Goal: Find specific page/section: Find specific page/section

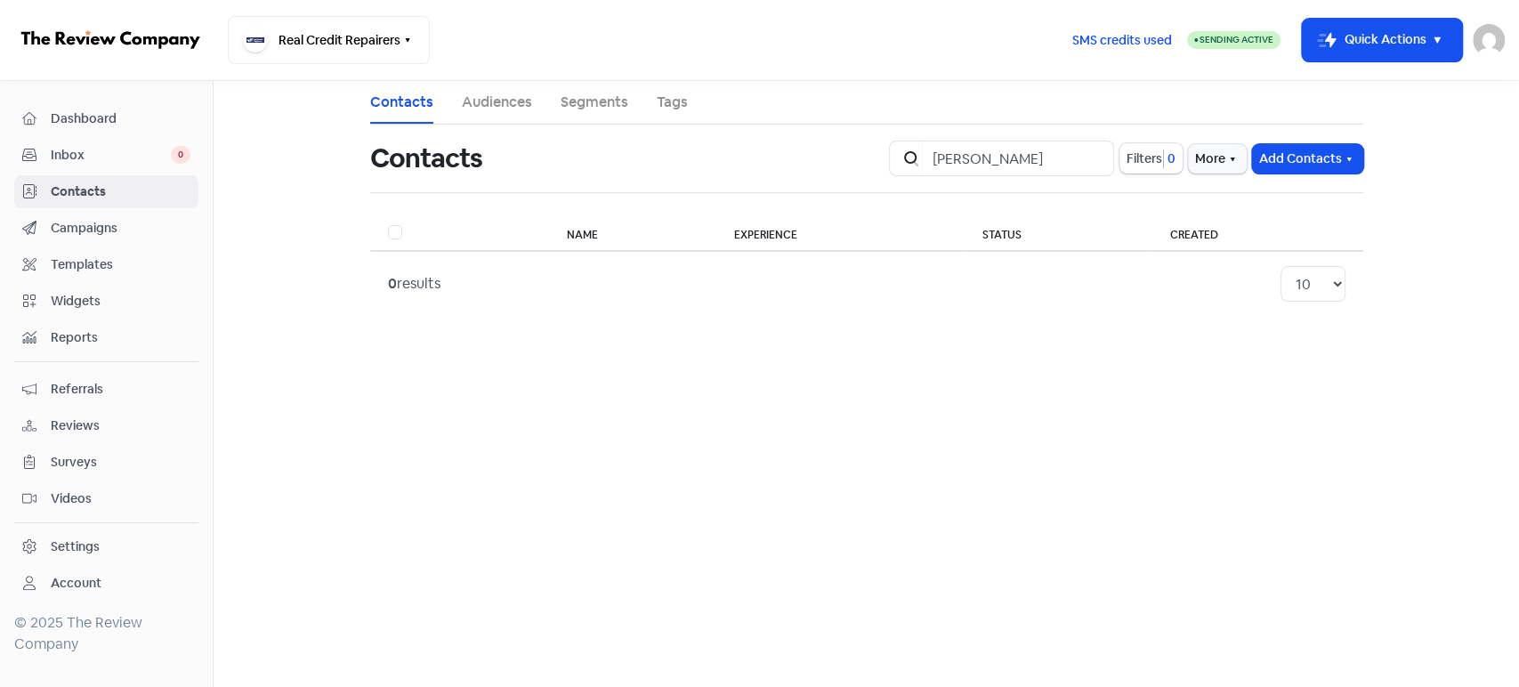
click at [1092, 154] on input "[PERSON_NAME]" at bounding box center [1018, 159] width 192 height 36
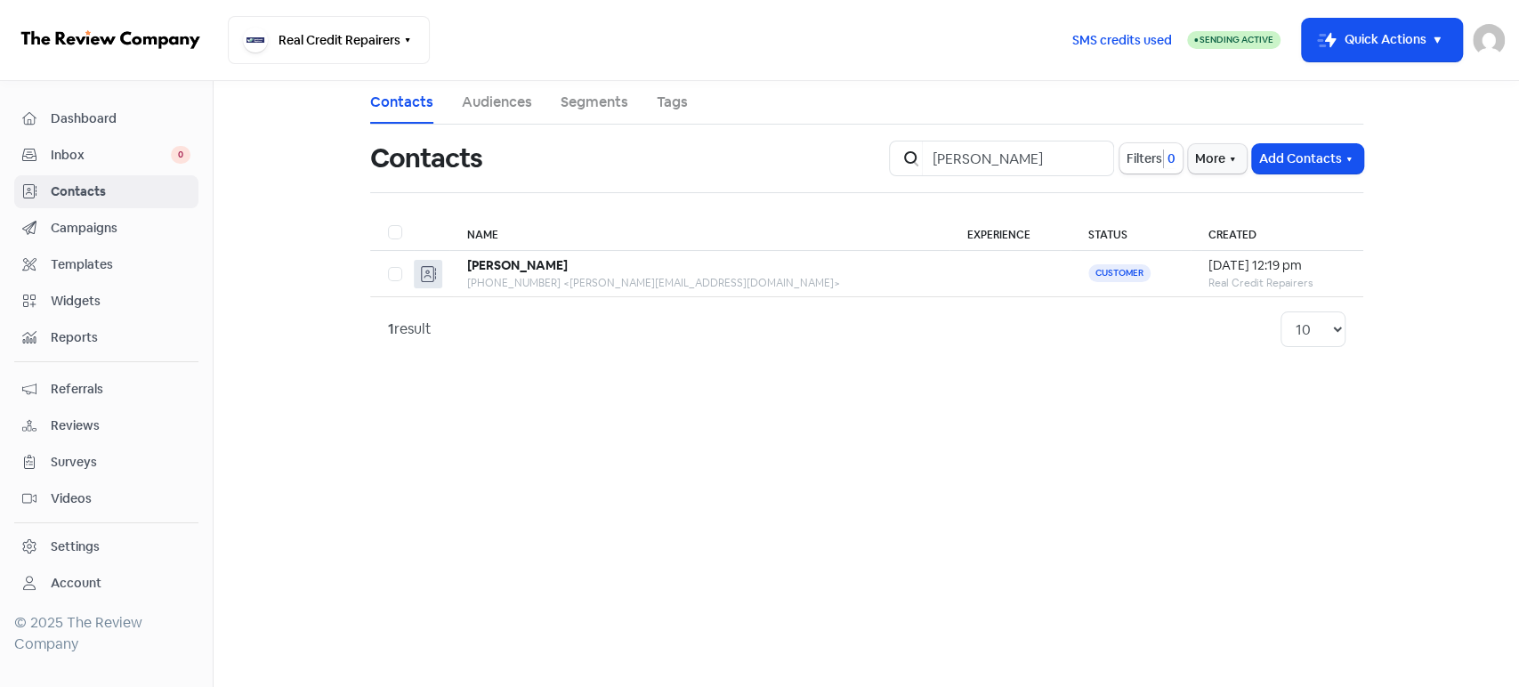
type input "[PERSON_NAME]"
click at [1087, 157] on input "[PERSON_NAME]" at bounding box center [1018, 159] width 192 height 36
type input "[PERSON_NAME]"
click at [1095, 156] on input "[PERSON_NAME]" at bounding box center [1018, 159] width 192 height 36
click at [1094, 154] on input "[PERSON_NAME]" at bounding box center [1018, 159] width 192 height 36
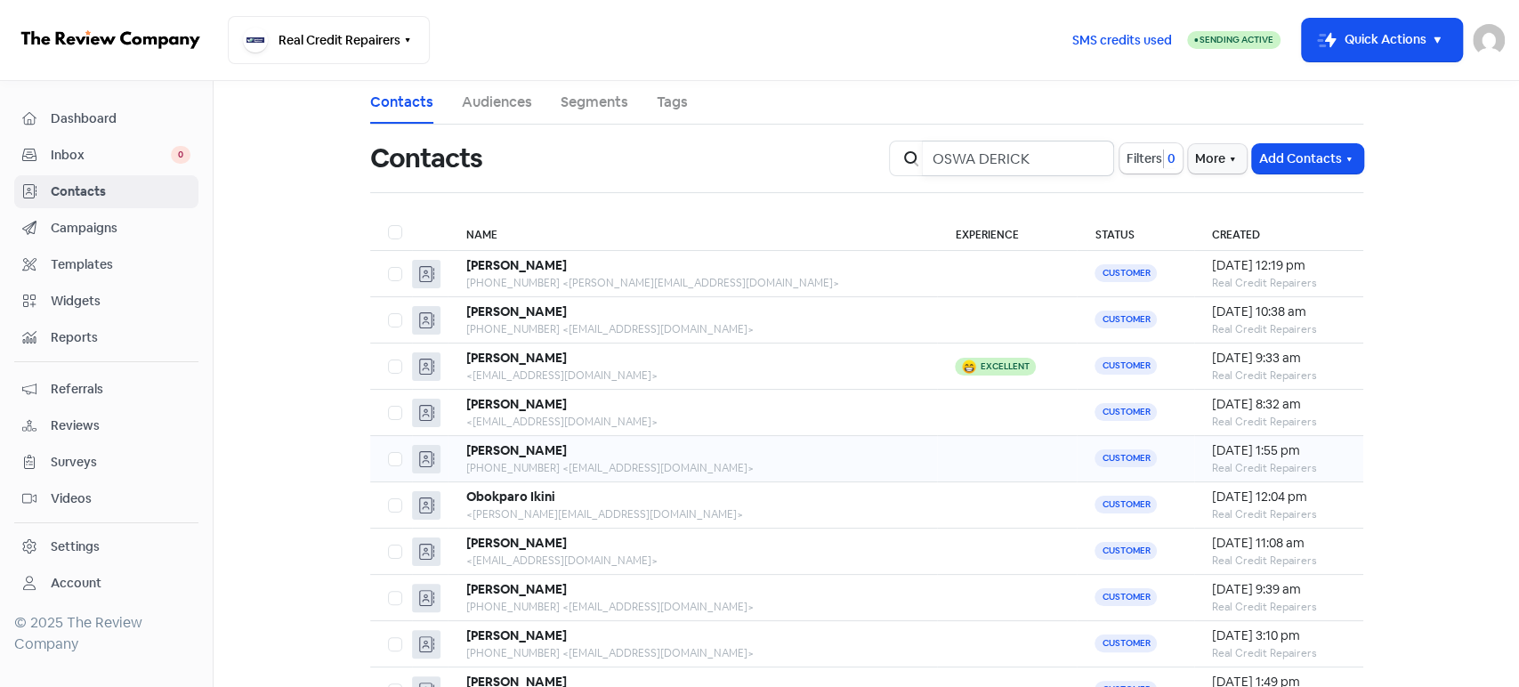
type input "OSWA DERICK"
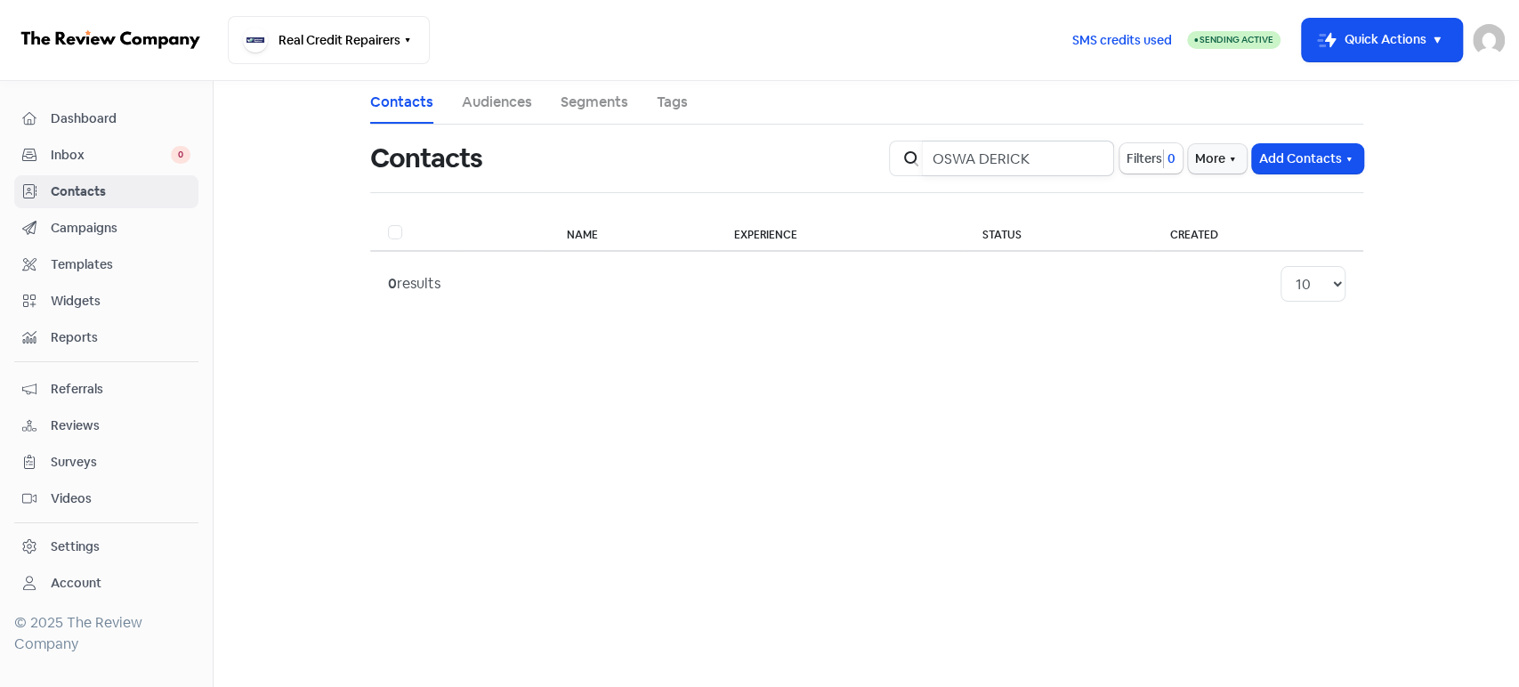
click at [1092, 156] on input "OSWA DERICK" at bounding box center [1018, 159] width 192 height 36
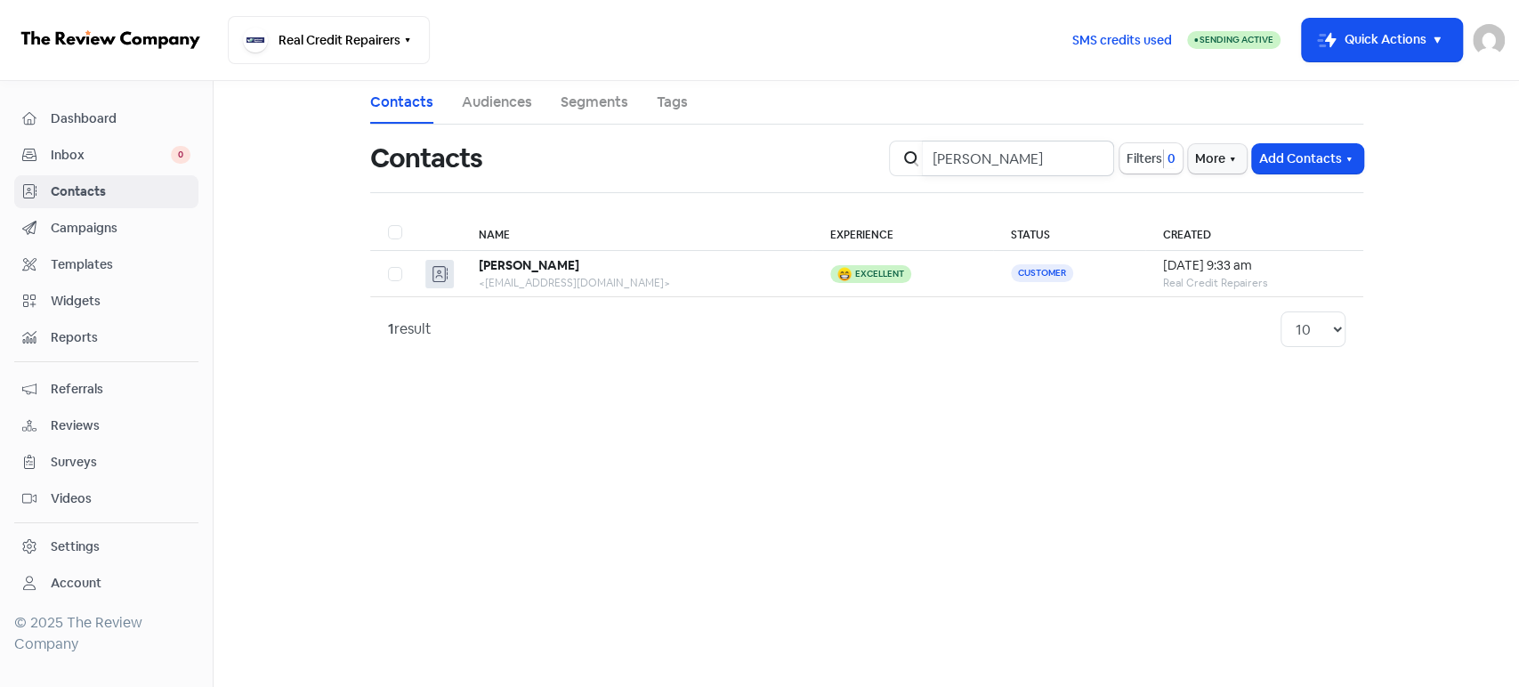
type input "[PERSON_NAME]"
click at [1093, 157] on input "[PERSON_NAME]" at bounding box center [1018, 159] width 192 height 36
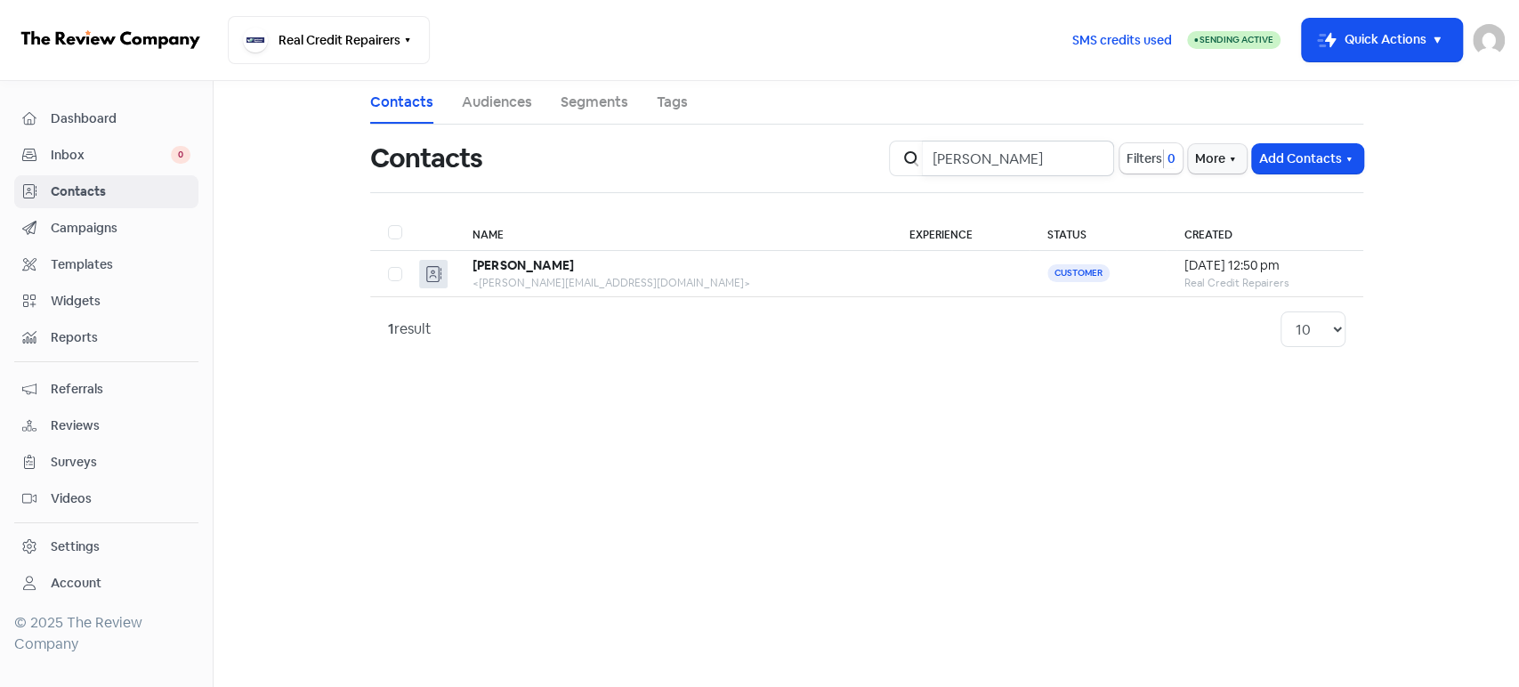
type input "[PERSON_NAME]"
